Goal: Find specific page/section: Find specific page/section

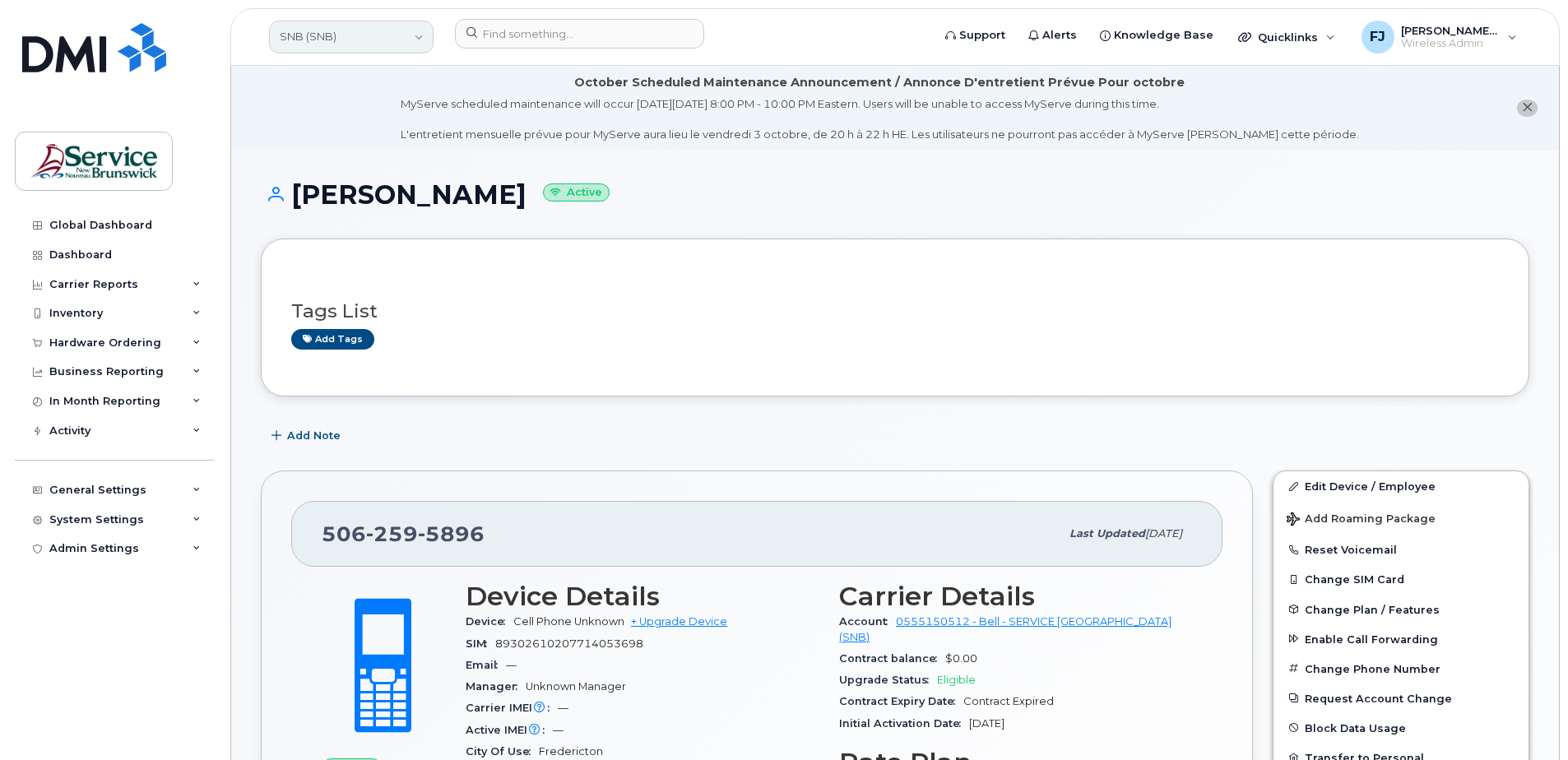
scroll to position [247, 0]
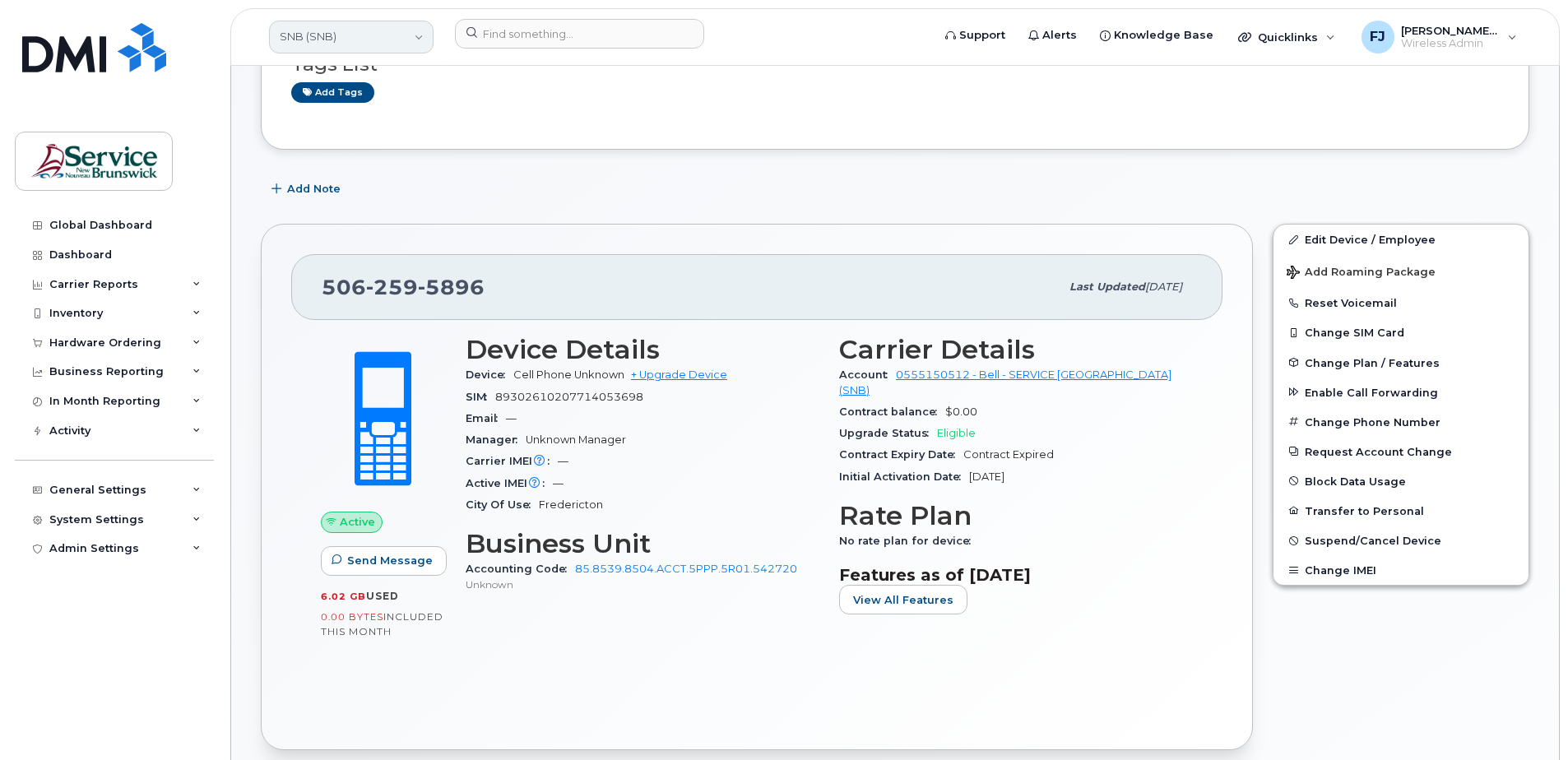
click at [327, 33] on link "SNB (SNB)" at bounding box center [351, 37] width 165 height 33
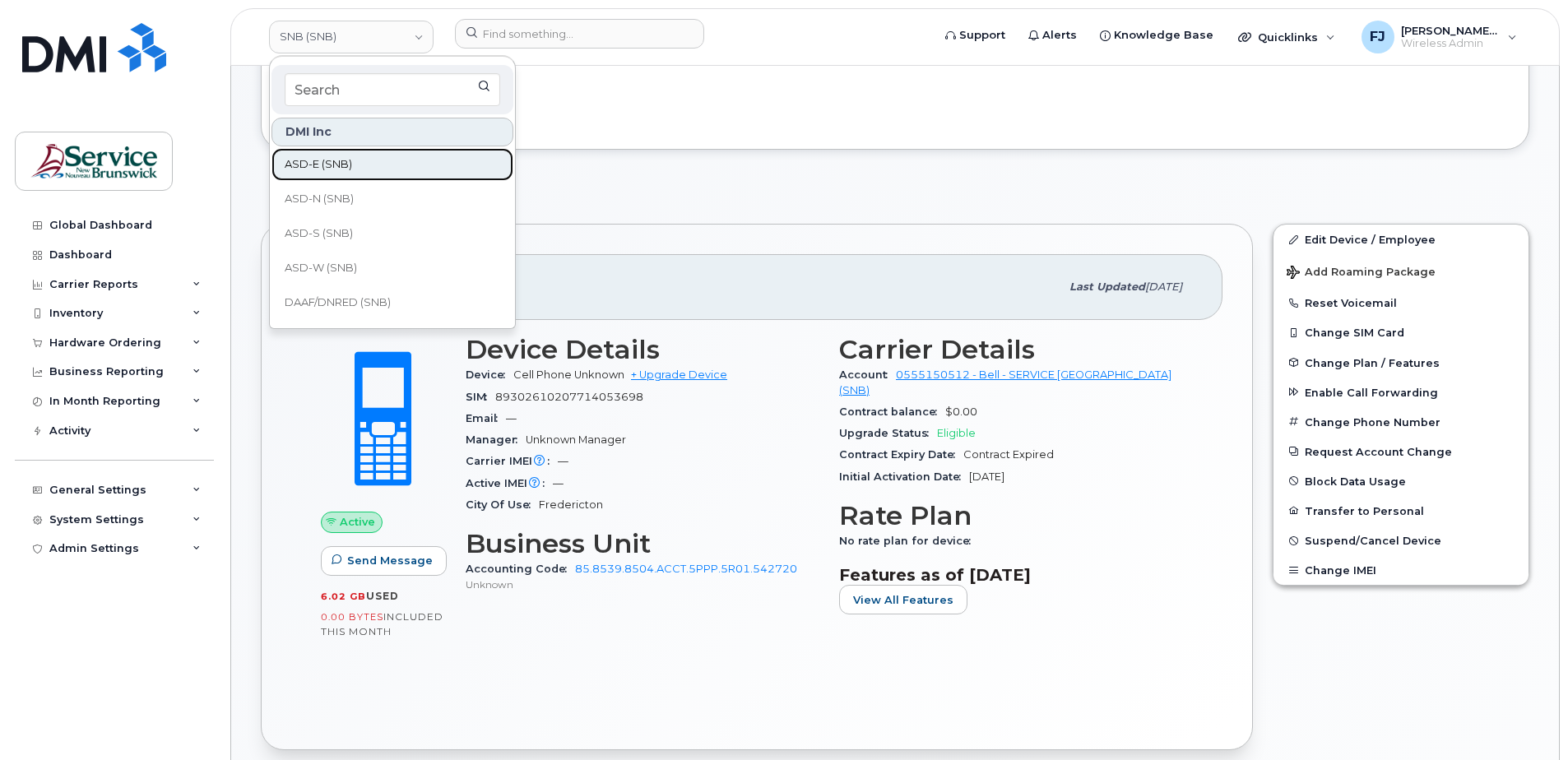
click at [322, 154] on link "ASD-E (SNB)" at bounding box center [392, 165] width 242 height 33
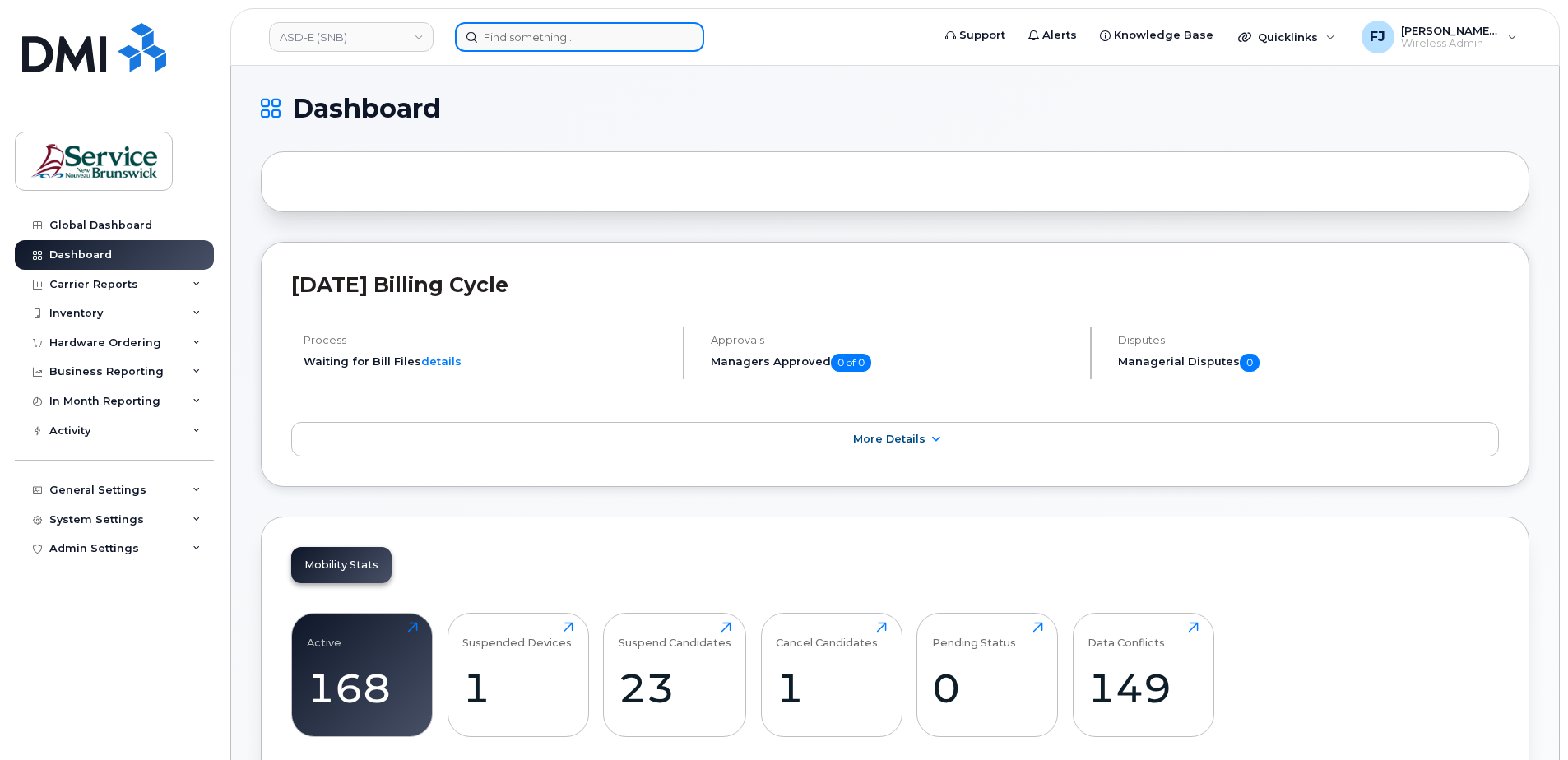
click at [527, 38] on input at bounding box center [579, 37] width 250 height 29
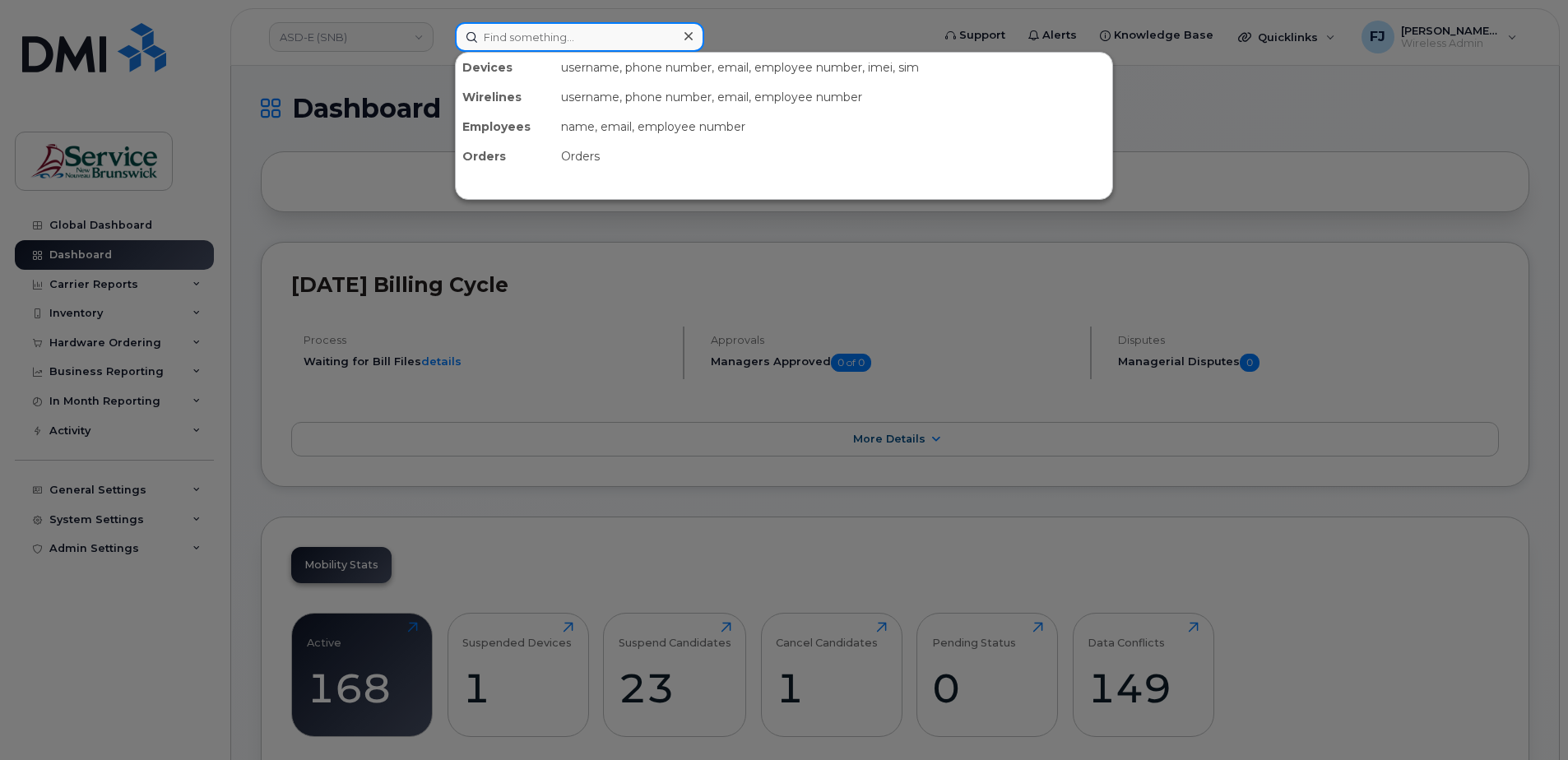
paste input "4445556767"
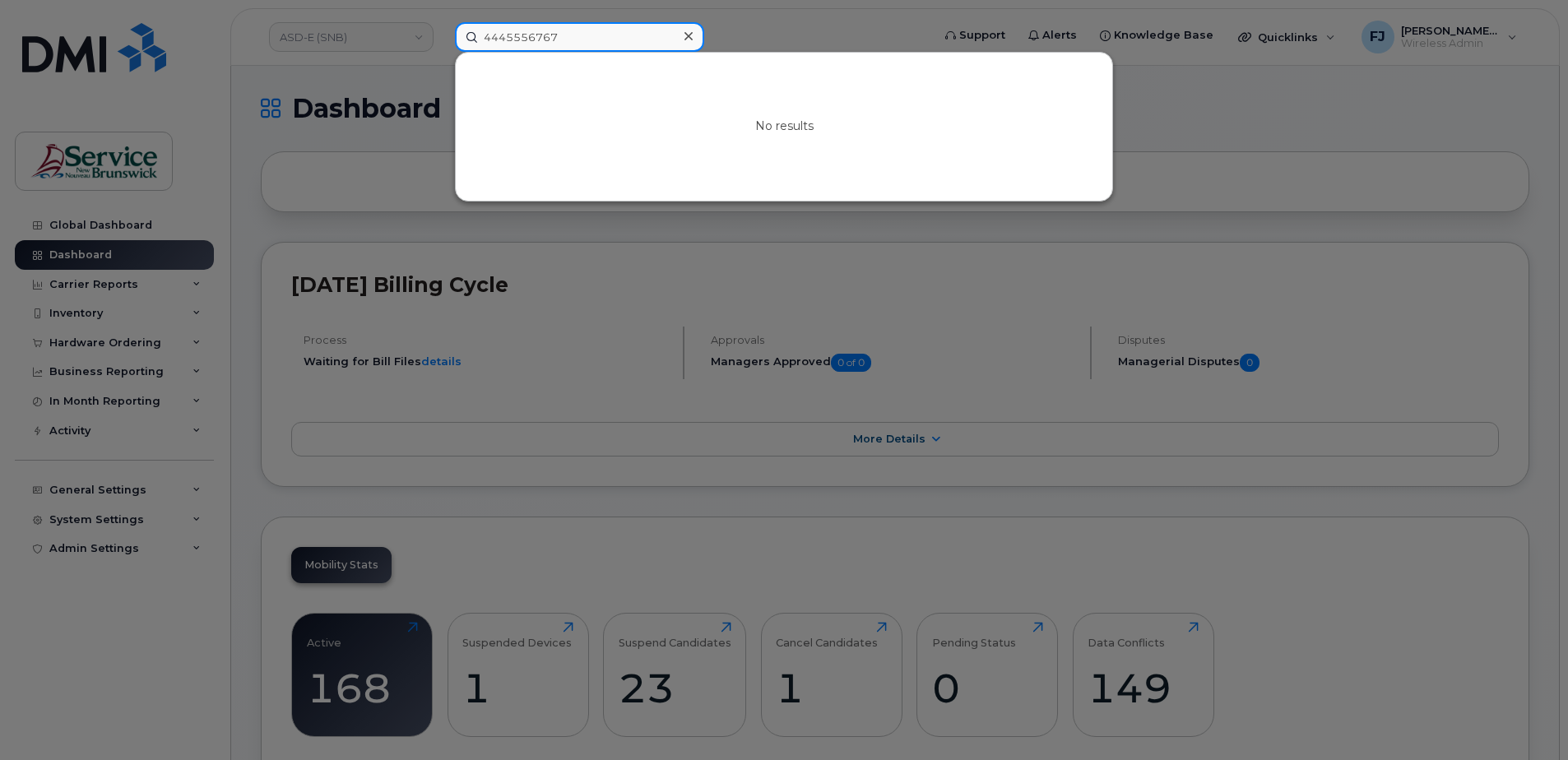
type input "4445556767"
click at [365, 141] on div at bounding box center [784, 380] width 1568 height 760
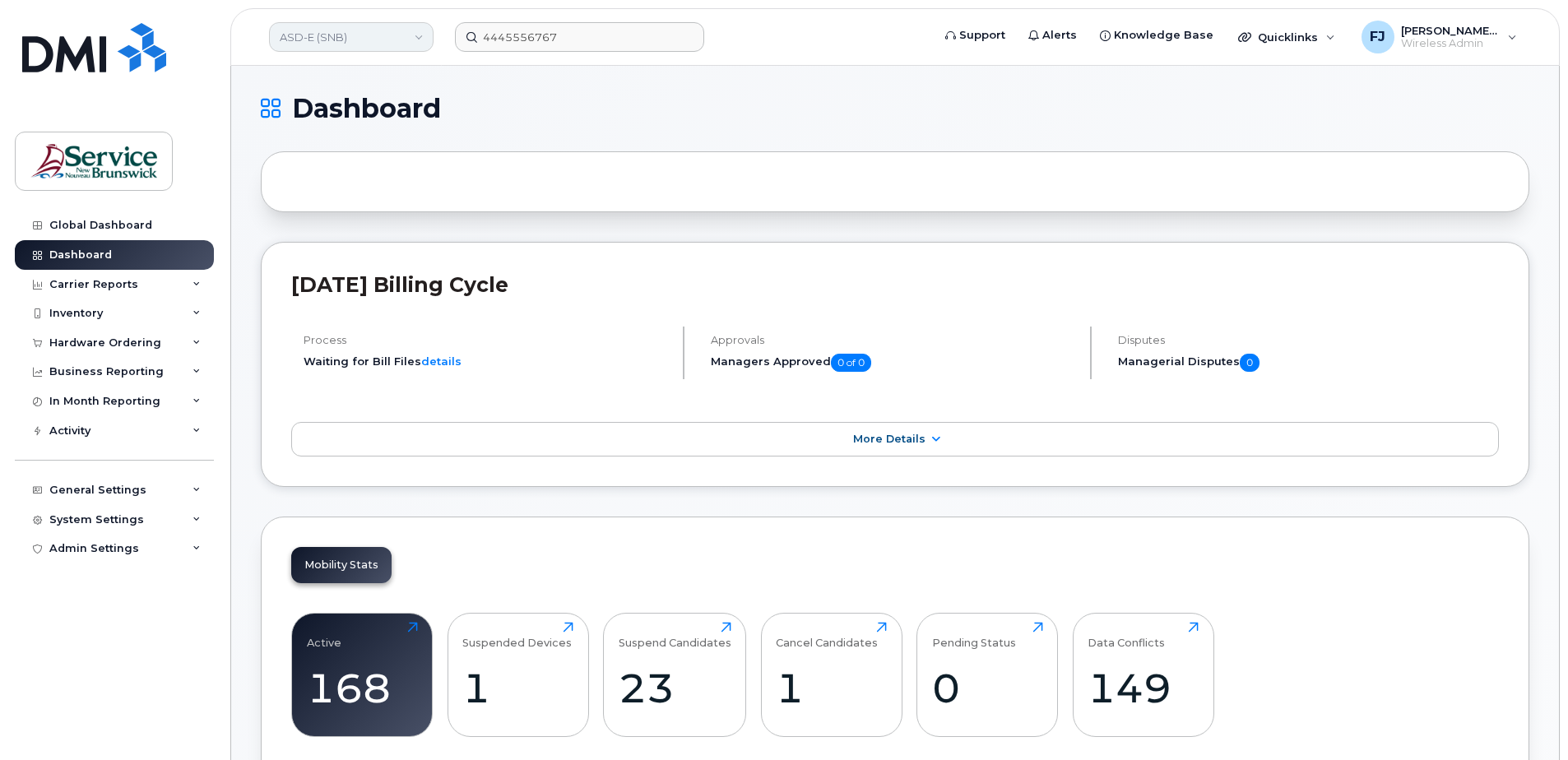
click at [349, 37] on link "ASD-E (SNB)" at bounding box center [351, 37] width 165 height 29
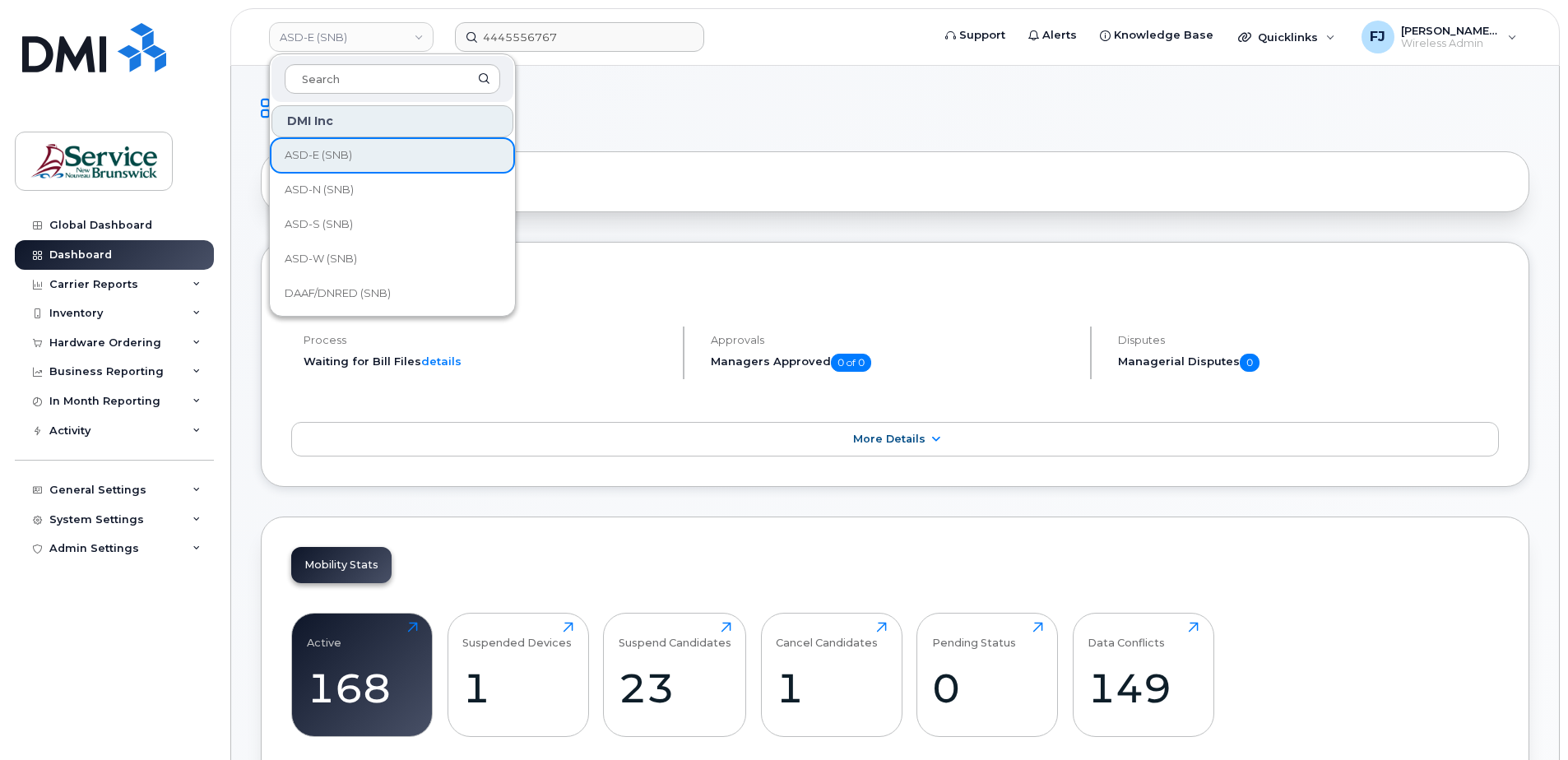
click at [642, 98] on h1 "Dashboard" at bounding box center [891, 109] width 1260 height 27
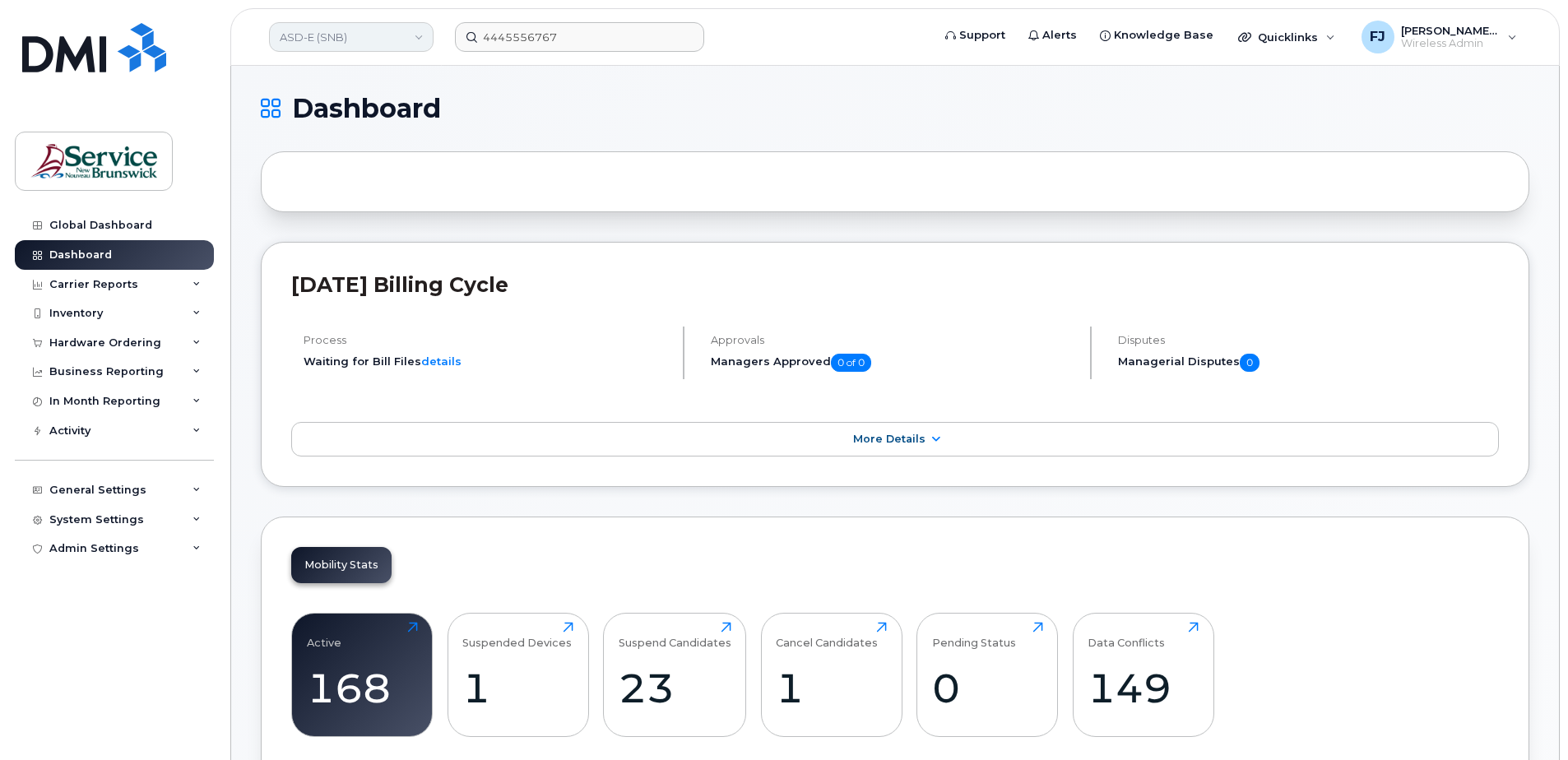
click at [311, 33] on link "ASD-E (SNB)" at bounding box center [351, 37] width 165 height 29
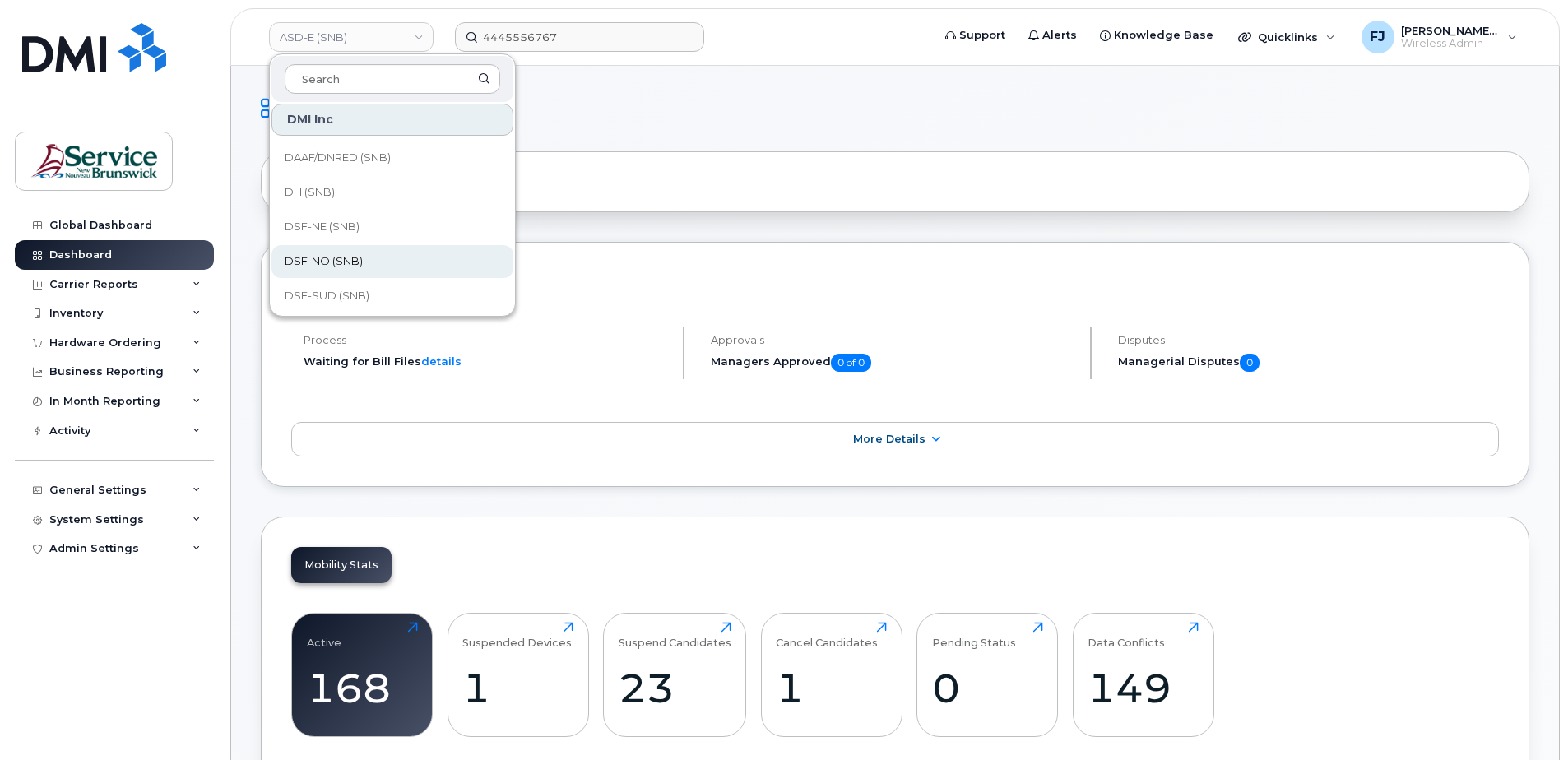
scroll to position [165, 0]
drag, startPoint x: 656, startPoint y: 119, endPoint x: 668, endPoint y: 132, distance: 17.7
click at [656, 119] on h1 "Dashboard" at bounding box center [891, 109] width 1260 height 27
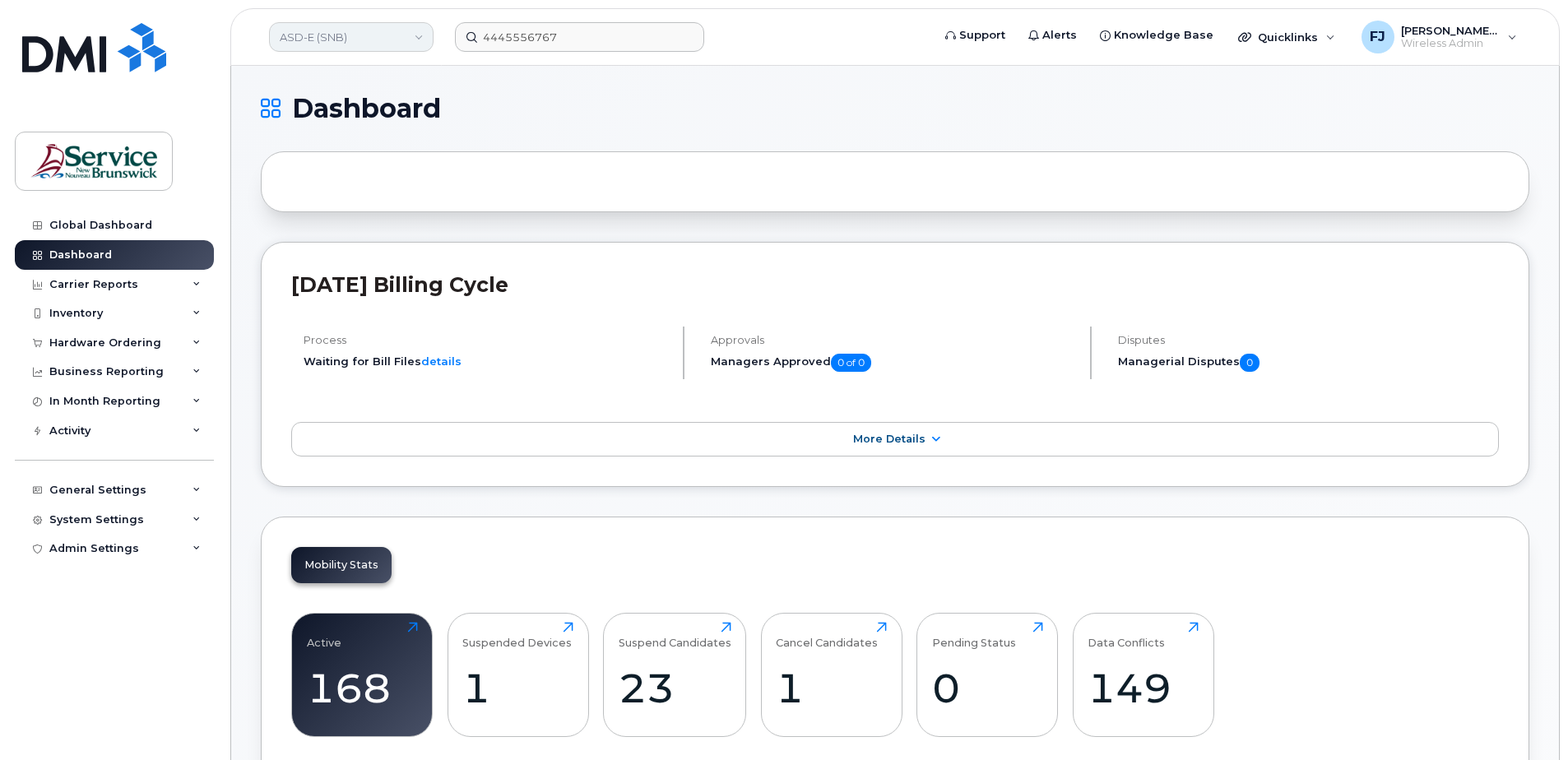
click at [362, 42] on link "ASD-E (SNB)" at bounding box center [351, 37] width 165 height 29
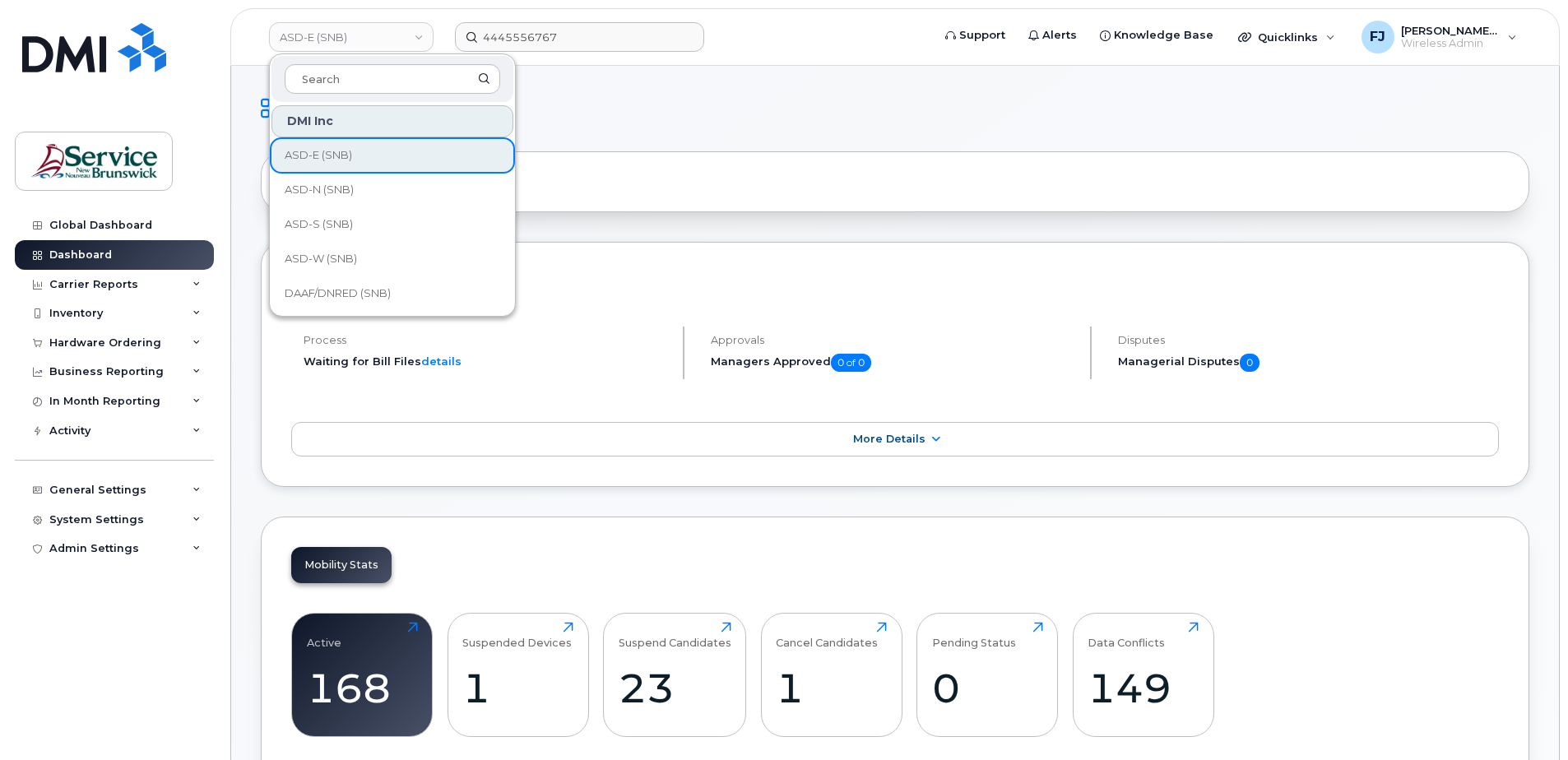
click at [649, 111] on h1 "Dashboard" at bounding box center [891, 109] width 1260 height 27
